Goal: Task Accomplishment & Management: Manage account settings

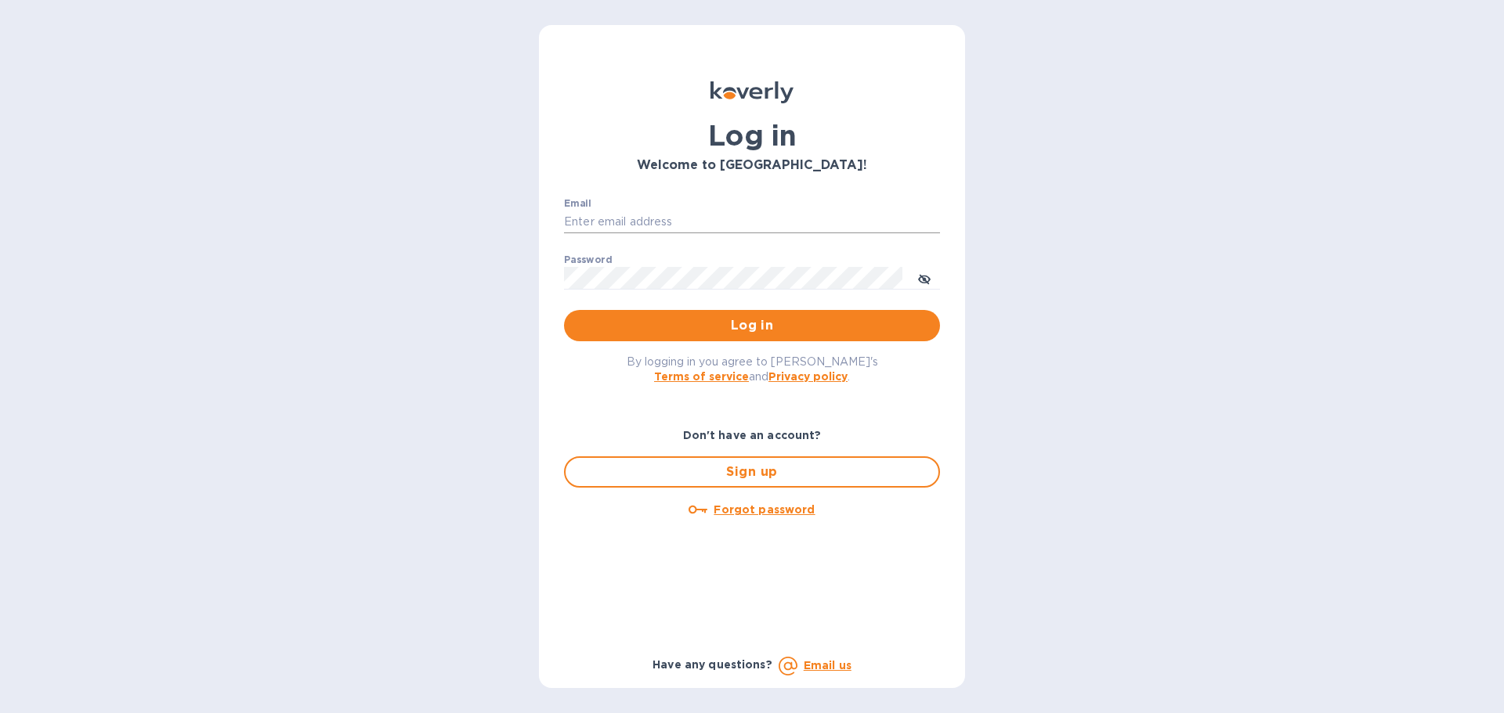
click at [662, 221] on input "Email" at bounding box center [752, 222] width 376 height 23
type input "[EMAIL_ADDRESS][DOMAIN_NAME]"
drag, startPoint x: 696, startPoint y: 226, endPoint x: 559, endPoint y: 225, distance: 137.0
click at [552, 228] on div "Email [EMAIL_ADDRESS][DOMAIN_NAME] ​ Password ​ Log in" at bounding box center [751, 270] width 401 height 169
click at [916, 275] on button "toggle password visibility" at bounding box center [923, 277] width 31 height 31
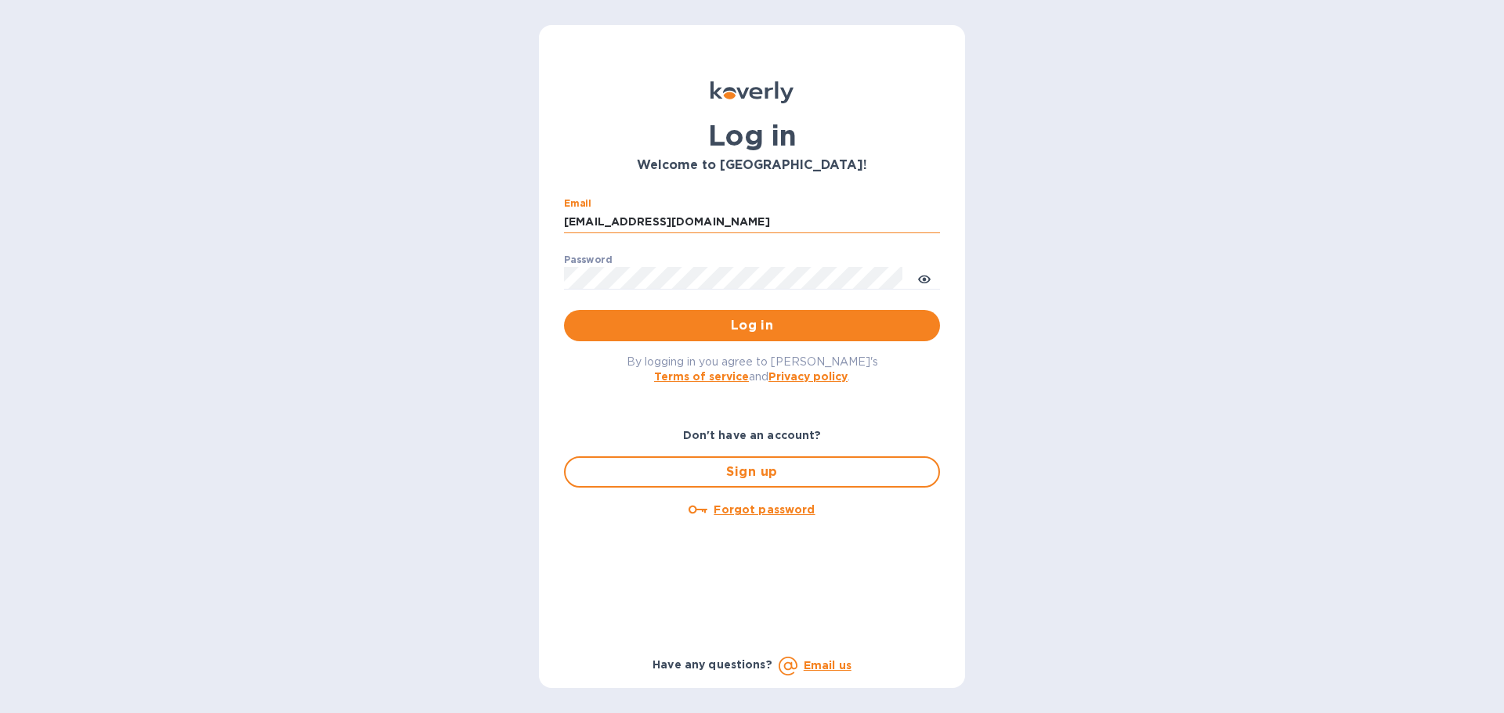
click at [678, 217] on input "[EMAIL_ADDRESS][DOMAIN_NAME]" at bounding box center [752, 222] width 376 height 23
click at [701, 218] on input "[EMAIL_ADDRESS][DOMAIN_NAME]" at bounding box center [752, 222] width 376 height 23
click at [626, 270] on div "Password ​" at bounding box center [752, 283] width 376 height 56
click at [672, 222] on input "[EMAIL_ADDRESS][DOMAIN_NAME]" at bounding box center [752, 222] width 376 height 23
click at [551, 274] on div "Log in Welcome to [GEOGRAPHIC_DATA]! Email [EMAIL_ADDRESS][DOMAIN_NAME] ​ Passw…" at bounding box center [752, 356] width 426 height 663
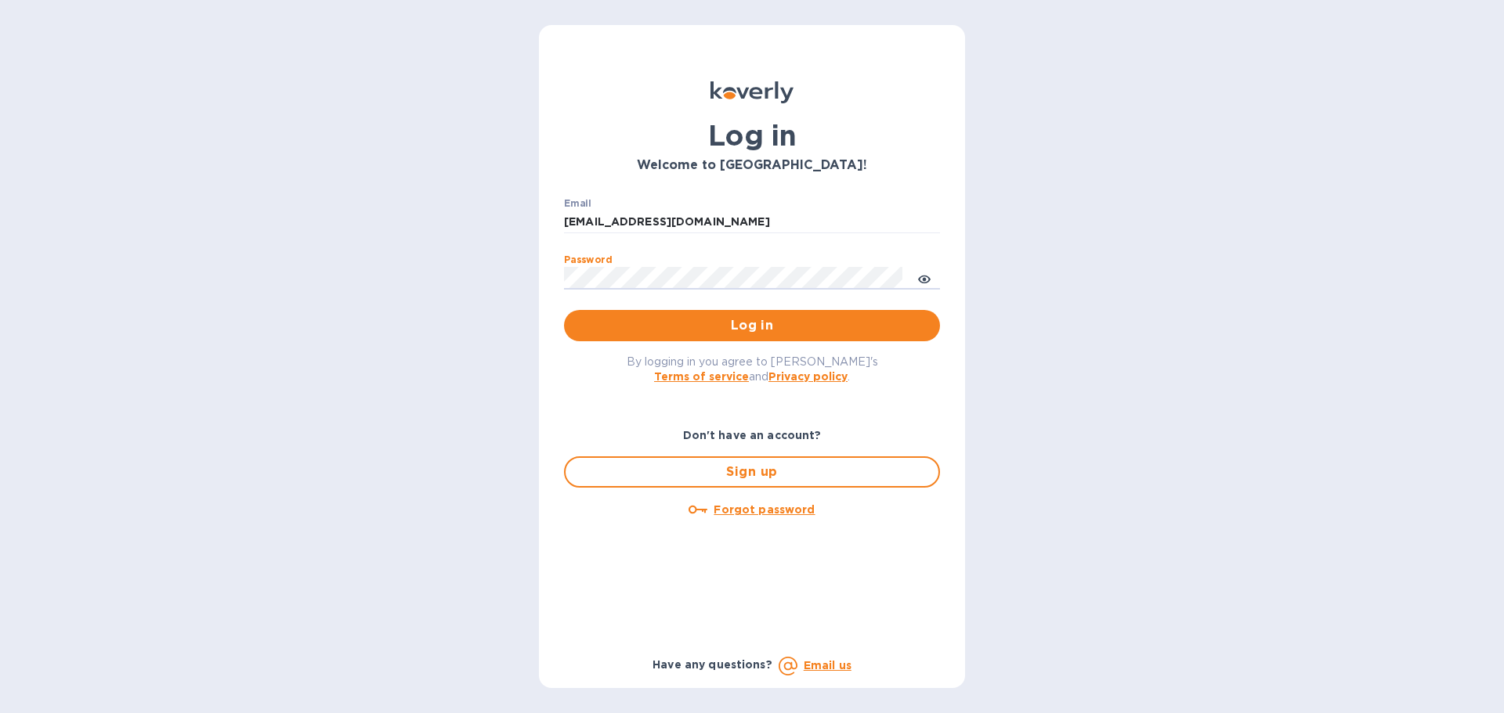
click at [706, 322] on span "Log in" at bounding box center [751, 325] width 351 height 19
